Goal: Book appointment/travel/reservation

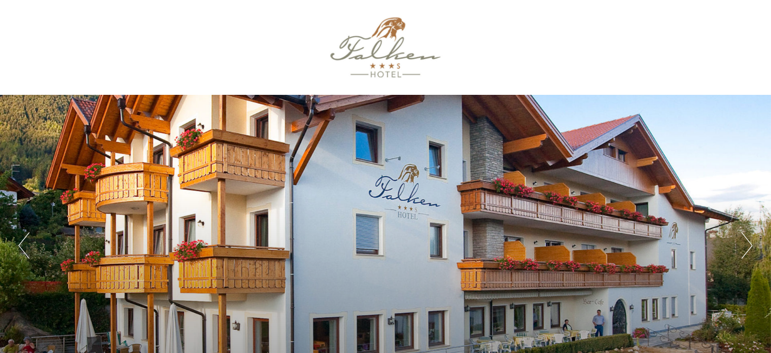
drag, startPoint x: 774, startPoint y: 14, endPoint x: 761, endPoint y: 39, distance: 28.7
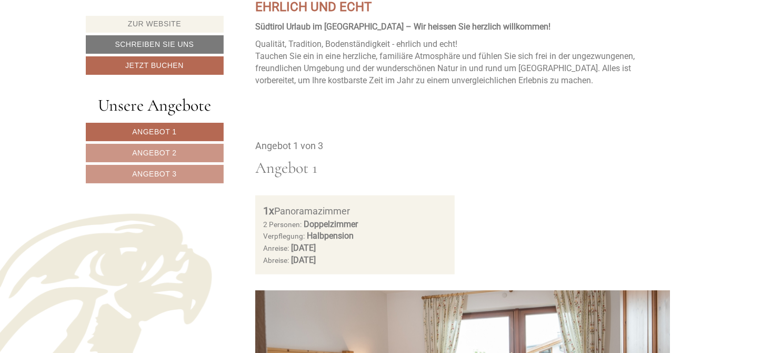
scroll to position [456, 0]
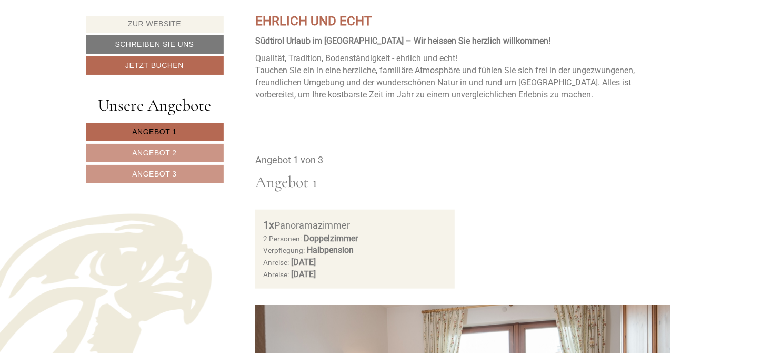
click at [169, 128] on span "Angebot 1" at bounding box center [154, 131] width 44 height 8
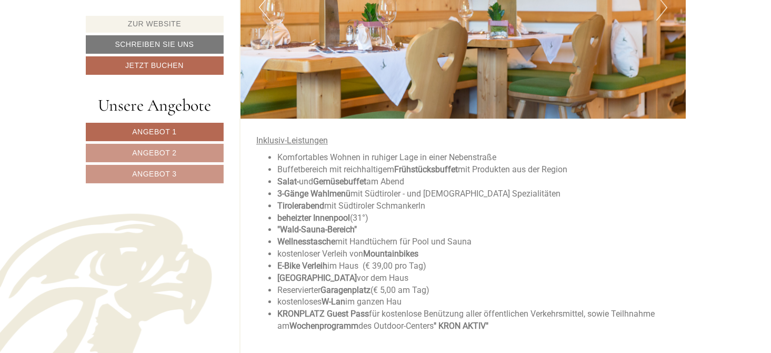
scroll to position [1561, 0]
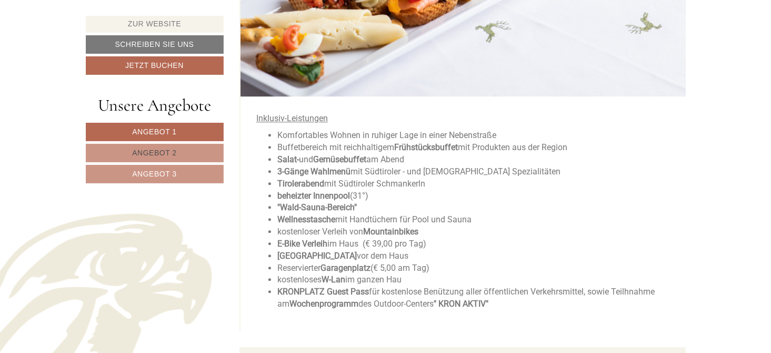
click at [178, 148] on link "Angebot 2" at bounding box center [155, 153] width 138 height 18
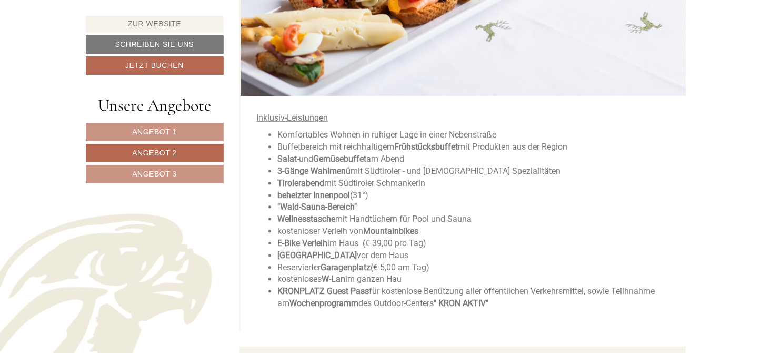
scroll to position [1493, 0]
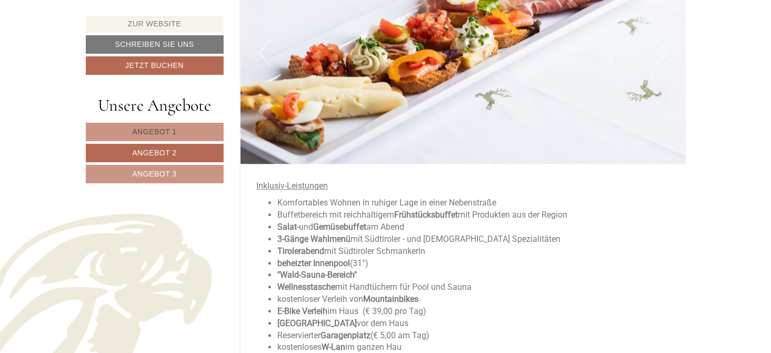
click at [136, 127] on span "Angebot 1" at bounding box center [154, 131] width 44 height 8
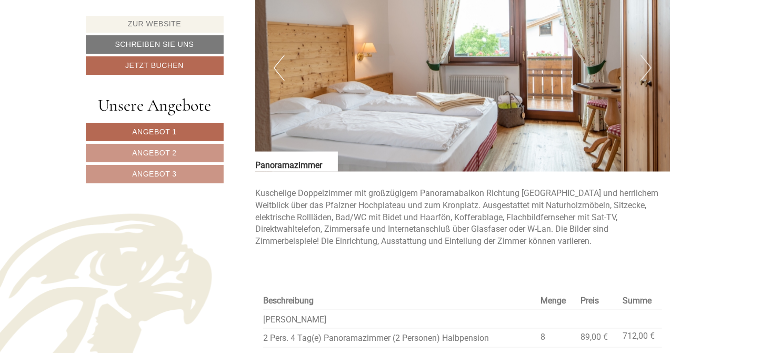
scroll to position [752, 0]
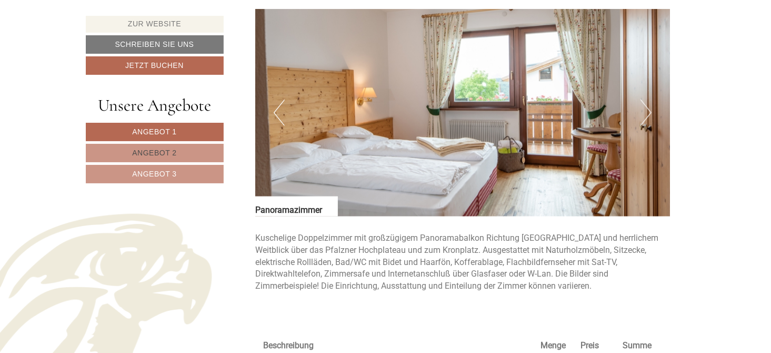
click at [212, 150] on link "Angebot 2" at bounding box center [155, 153] width 138 height 18
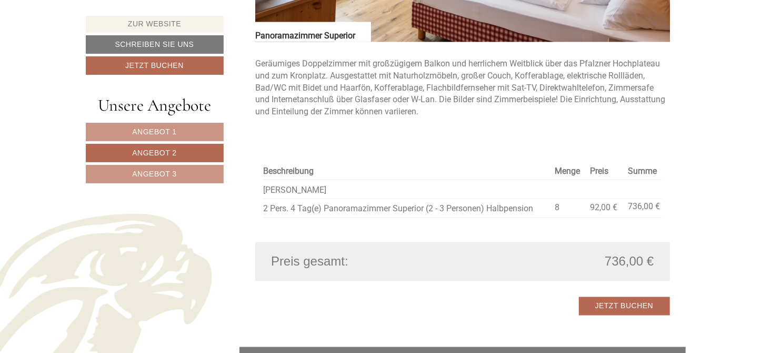
scroll to position [892, 0]
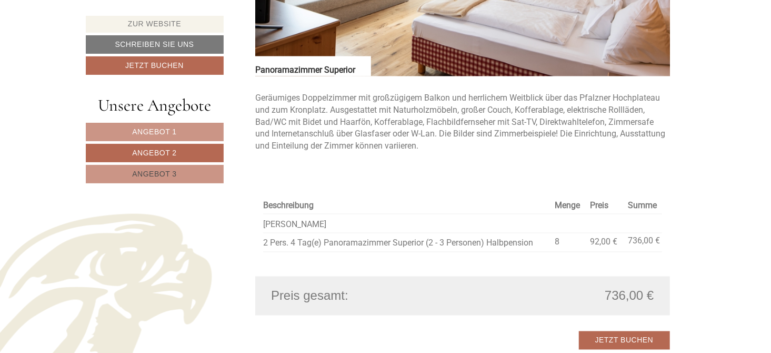
click at [172, 173] on span "Angebot 3" at bounding box center [154, 174] width 44 height 8
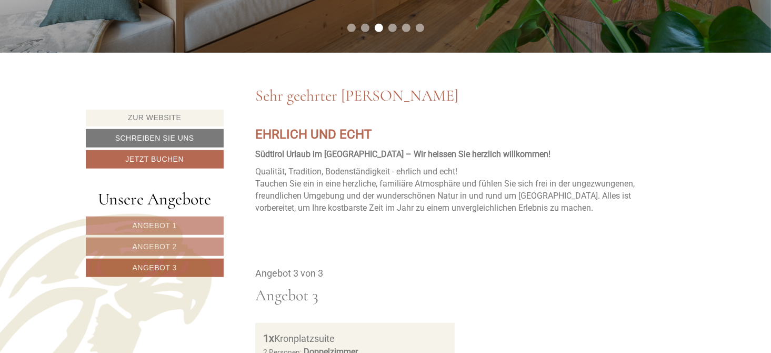
scroll to position [349, 0]
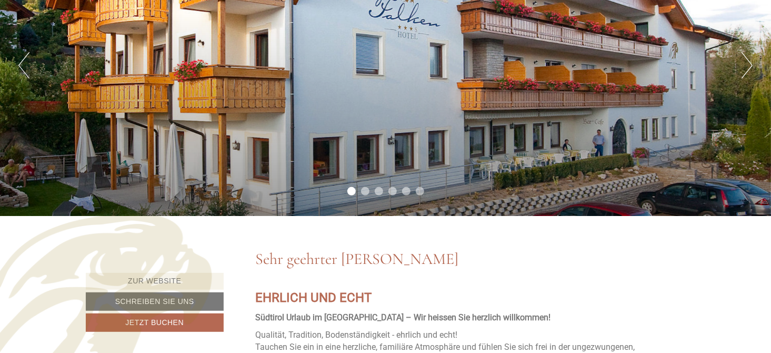
scroll to position [0, 0]
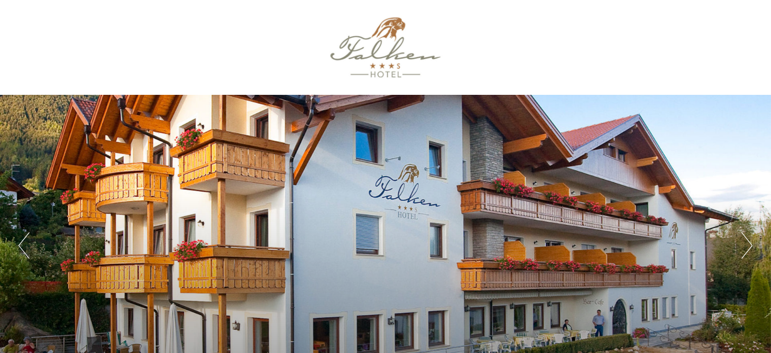
drag, startPoint x: 776, startPoint y: 11, endPoint x: 752, endPoint y: 59, distance: 54.4
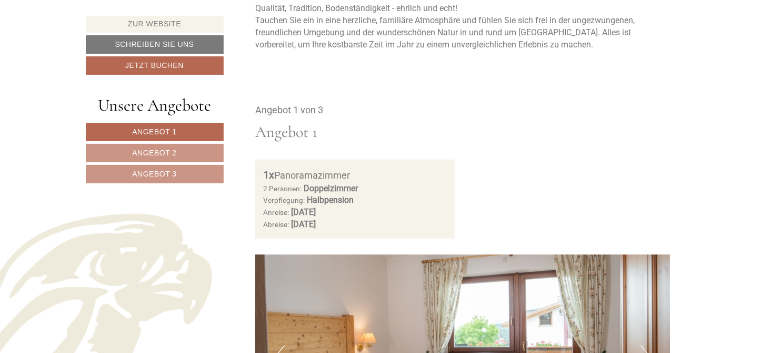
scroll to position [513, 0]
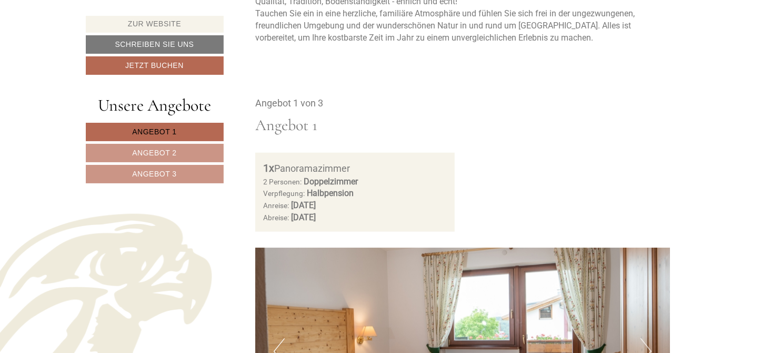
click at [150, 129] on span "Angebot 1" at bounding box center [154, 131] width 44 height 8
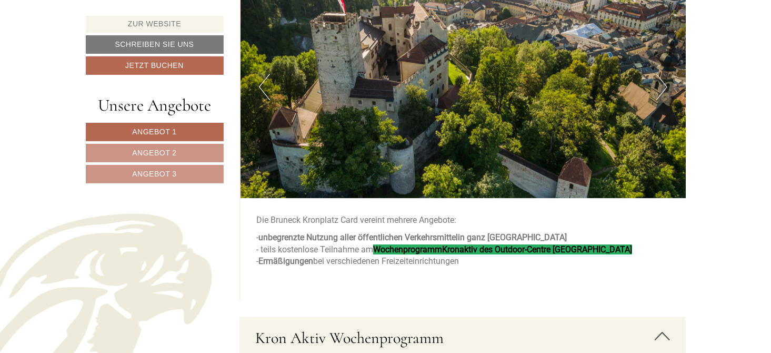
scroll to position [2015, 0]
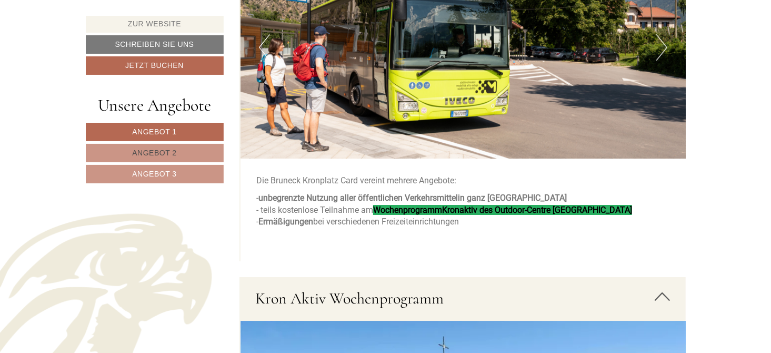
click at [151, 148] on span "Angebot 2" at bounding box center [154, 152] width 44 height 8
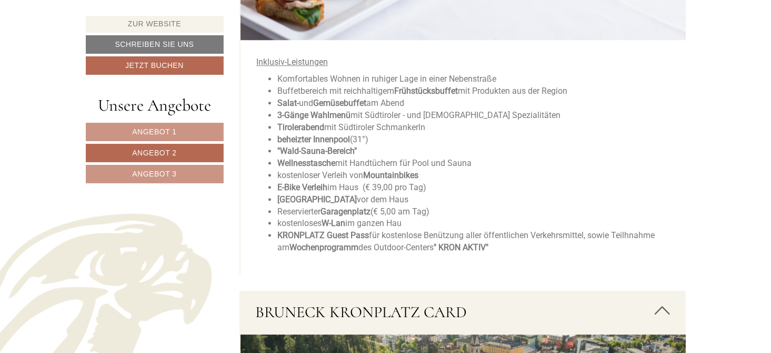
scroll to position [1588, 0]
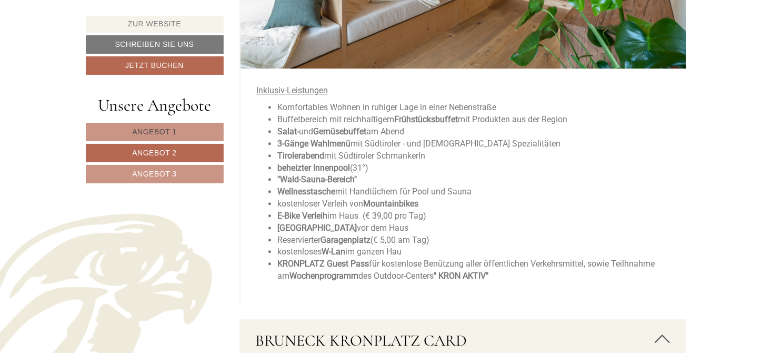
click at [164, 133] on span "Angebot 1" at bounding box center [154, 131] width 44 height 8
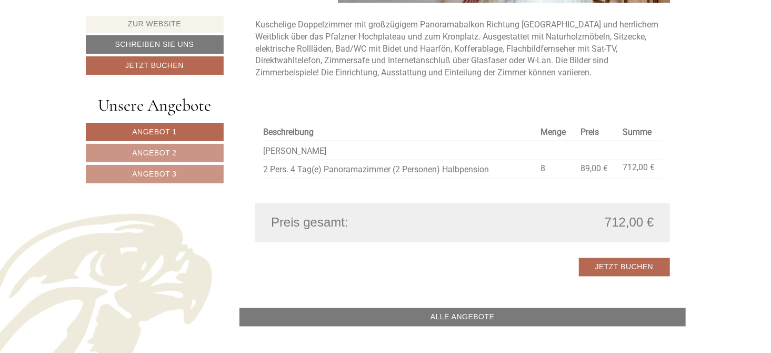
scroll to position [1010, 0]
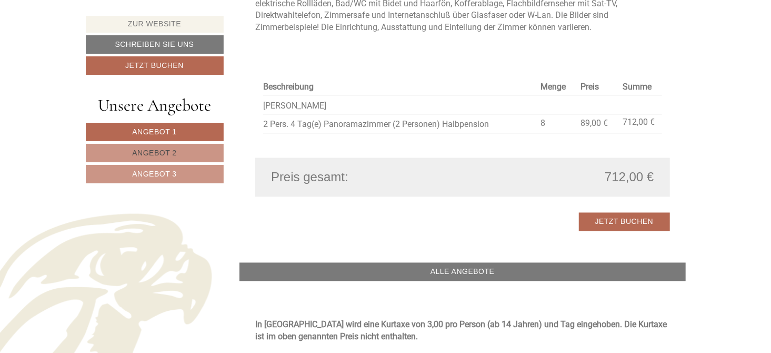
click at [163, 152] on span "Angebot 2" at bounding box center [154, 152] width 44 height 8
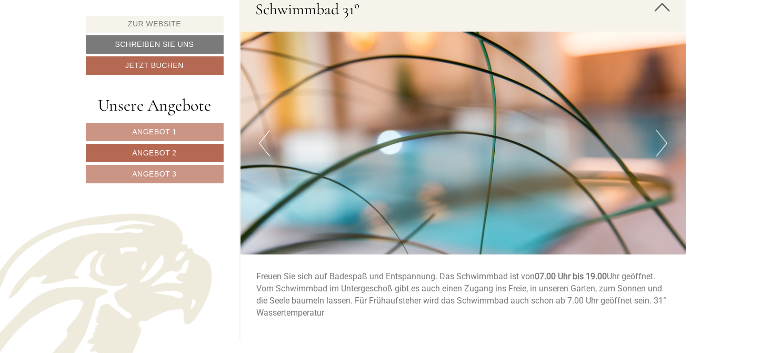
scroll to position [2650, 0]
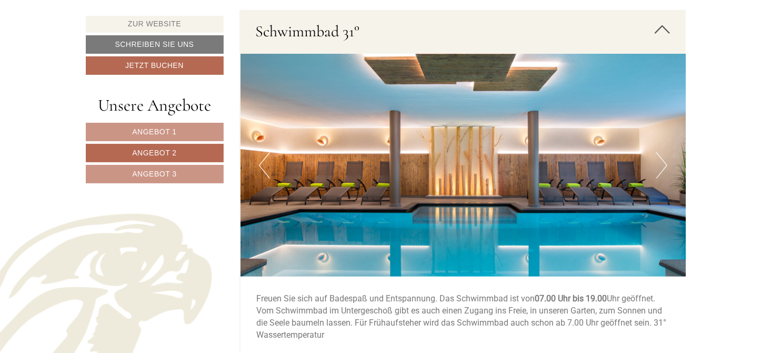
click at [664, 164] on button "Next" at bounding box center [662, 165] width 11 height 26
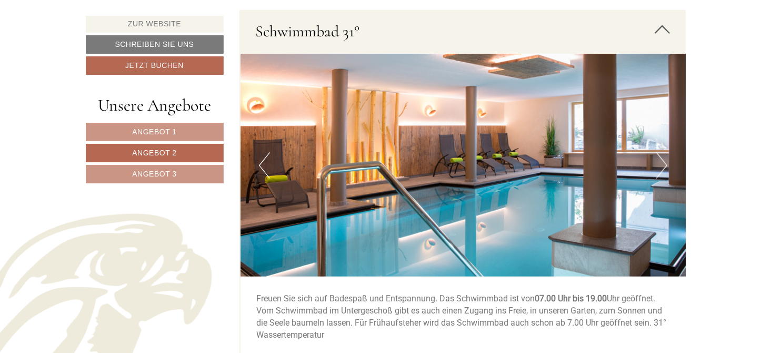
click at [664, 164] on button "Next" at bounding box center [662, 165] width 11 height 26
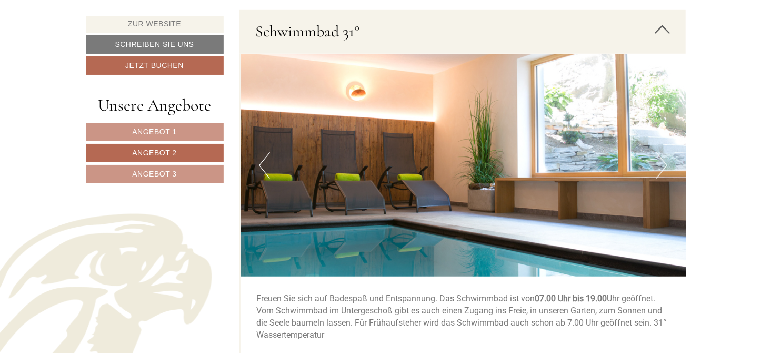
click at [664, 164] on button "Next" at bounding box center [662, 165] width 11 height 26
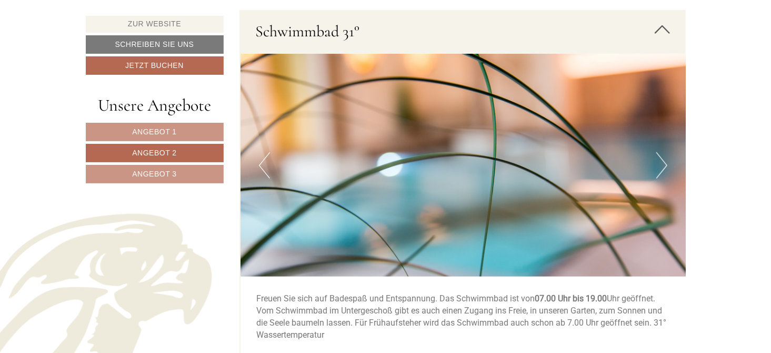
click at [664, 164] on button "Next" at bounding box center [662, 165] width 11 height 26
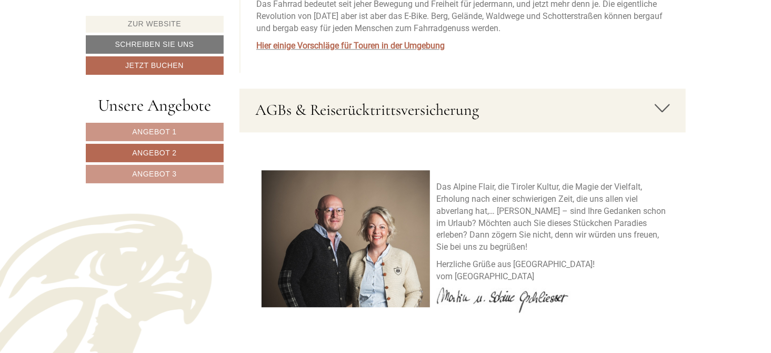
scroll to position [3649, 0]
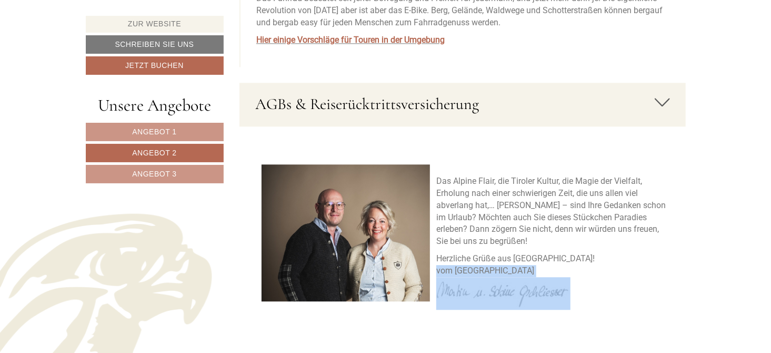
drag, startPoint x: 762, startPoint y: 269, endPoint x: 761, endPoint y: 283, distance: 13.7
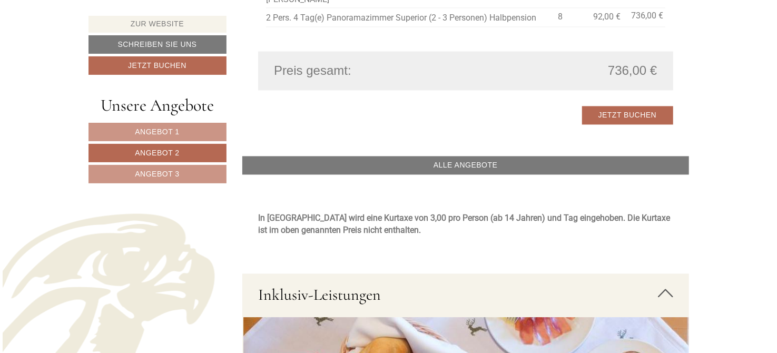
scroll to position [1111, 0]
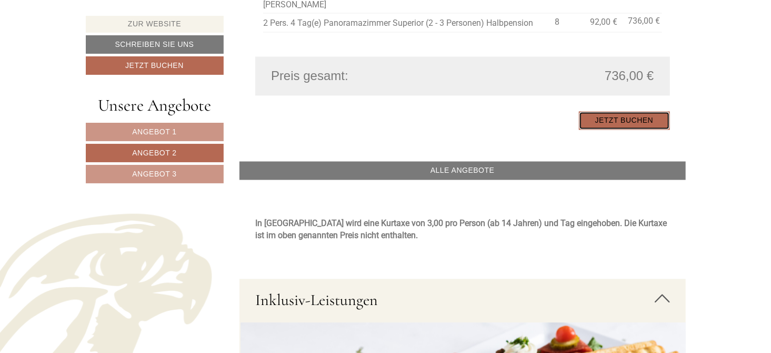
click at [632, 119] on link "Jetzt buchen" at bounding box center [624, 121] width 91 height 18
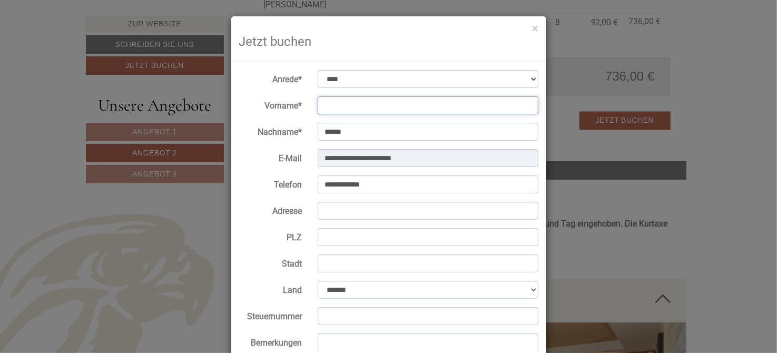
click at [324, 102] on input "Vorname*" at bounding box center [427, 105] width 221 height 18
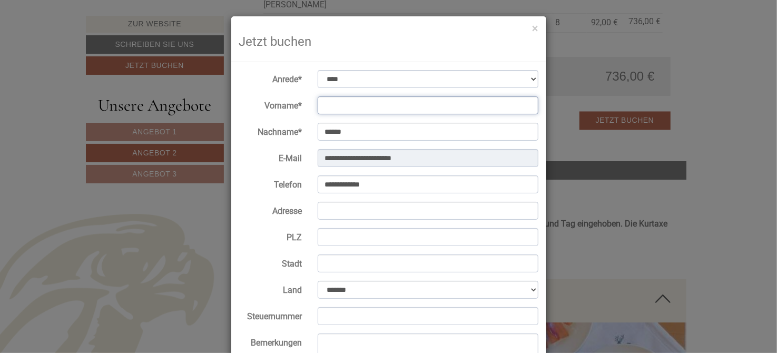
type input "*********"
type input "**********"
type input "****"
type input "*********"
select select "*"
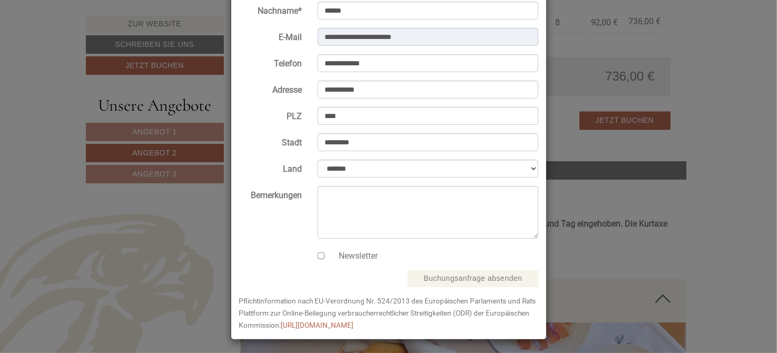
scroll to position [123, 0]
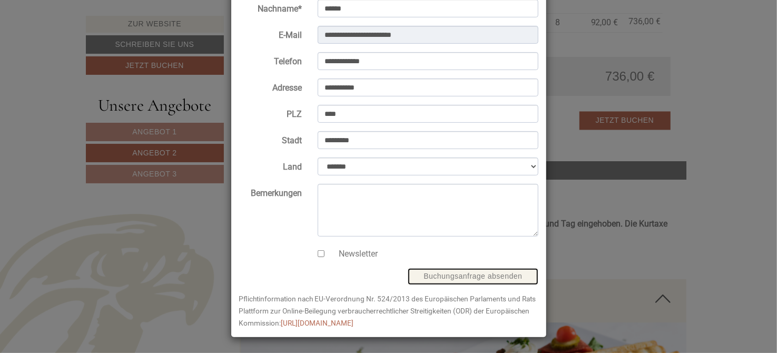
click at [458, 276] on button "Buchungsanfrage absenden" at bounding box center [473, 276] width 130 height 17
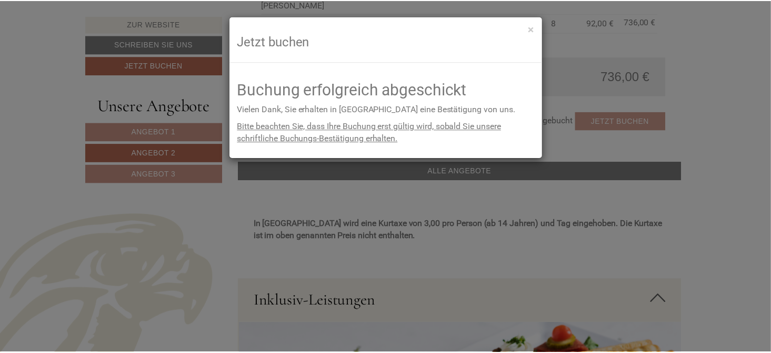
scroll to position [0, 0]
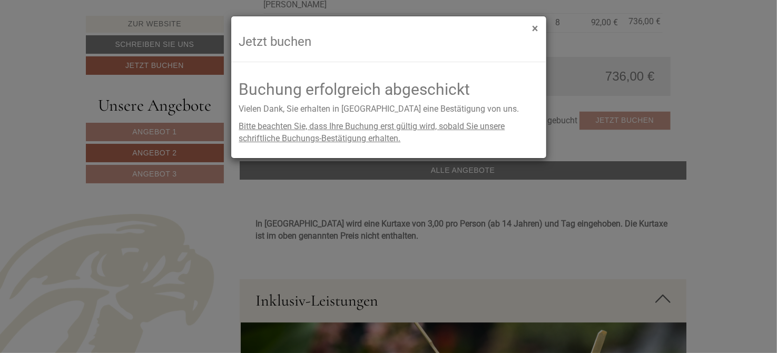
click at [535, 28] on button "×" at bounding box center [535, 28] width 6 height 11
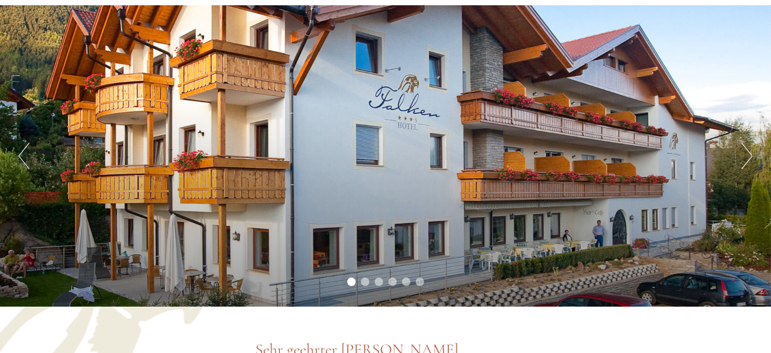
scroll to position [95, 0]
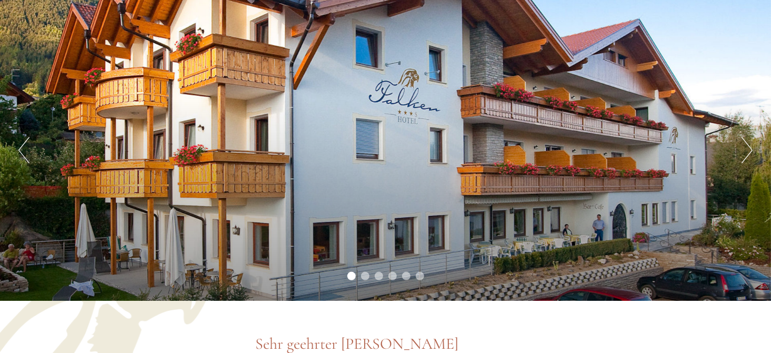
click at [750, 151] on button "Next" at bounding box center [747, 150] width 11 height 26
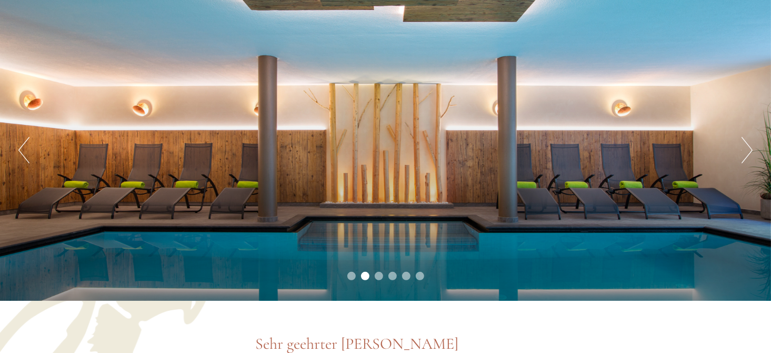
click at [750, 151] on button "Next" at bounding box center [747, 150] width 11 height 26
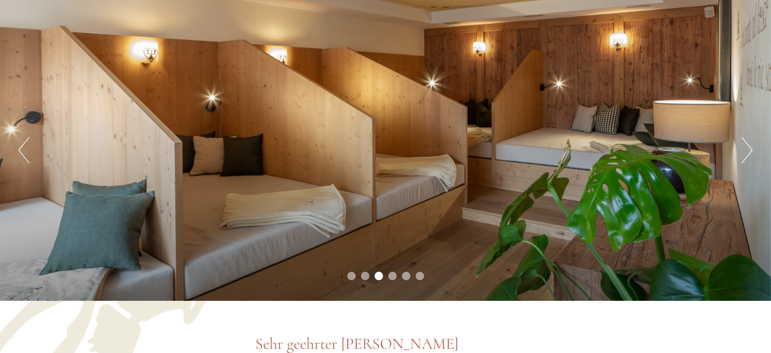
click at [751, 149] on button "Next" at bounding box center [747, 150] width 11 height 26
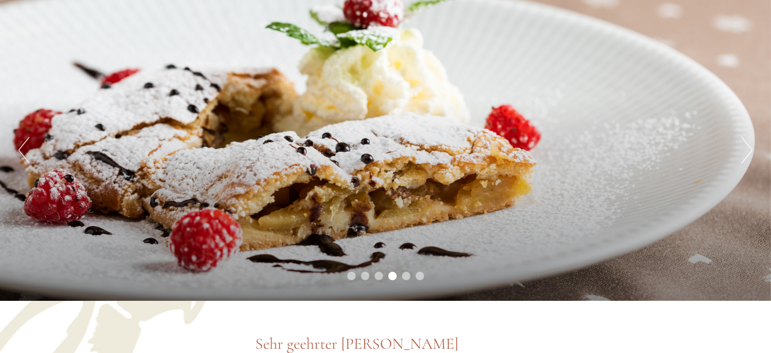
click at [751, 148] on button "Next" at bounding box center [747, 150] width 11 height 26
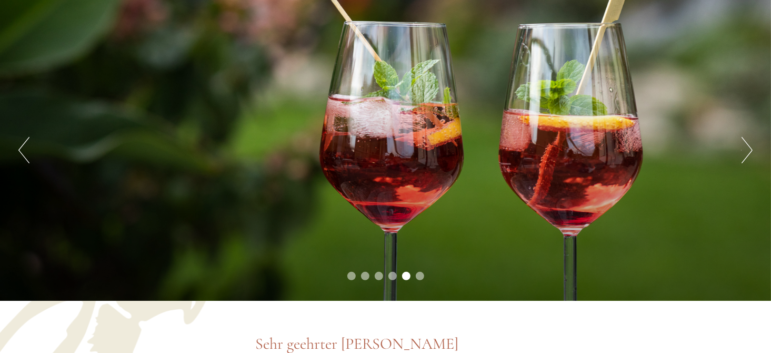
click at [751, 148] on button "Next" at bounding box center [747, 150] width 11 height 26
click at [751, 151] on button "Next" at bounding box center [747, 150] width 11 height 26
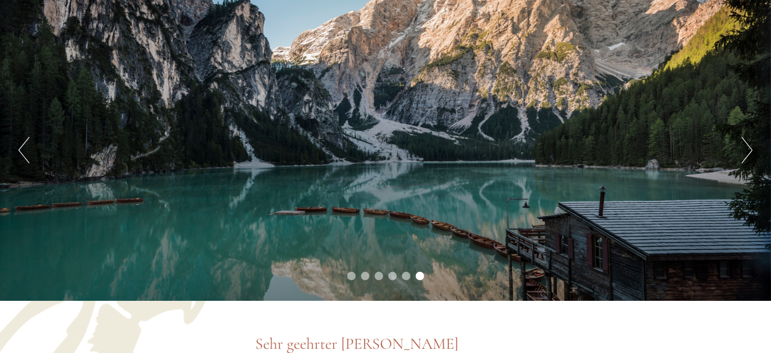
click at [748, 154] on button "Next" at bounding box center [747, 150] width 11 height 26
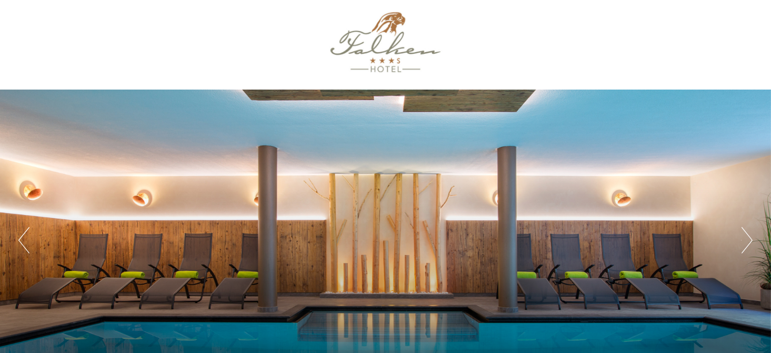
scroll to position [0, 0]
